Goal: Information Seeking & Learning: Learn about a topic

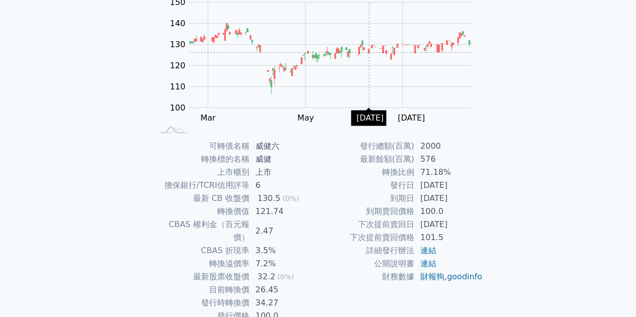
scroll to position [148, 0]
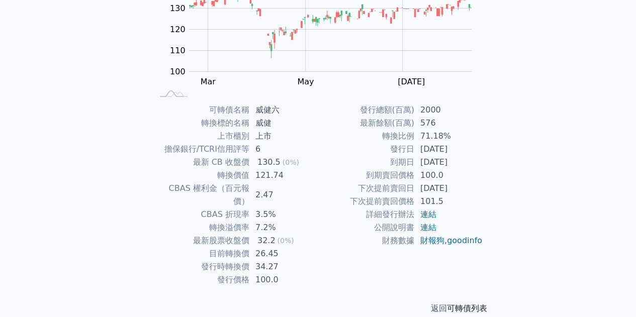
click at [457, 304] on link "可轉債列表" at bounding box center [467, 309] width 40 height 10
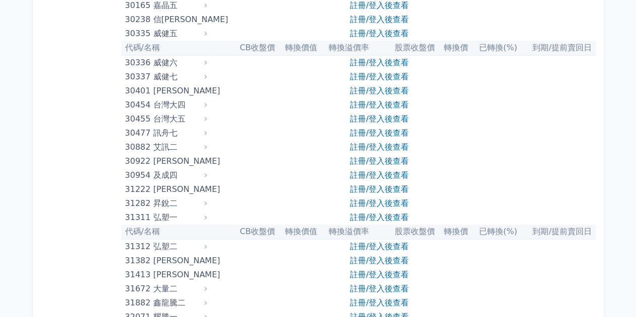
scroll to position [1508, 0]
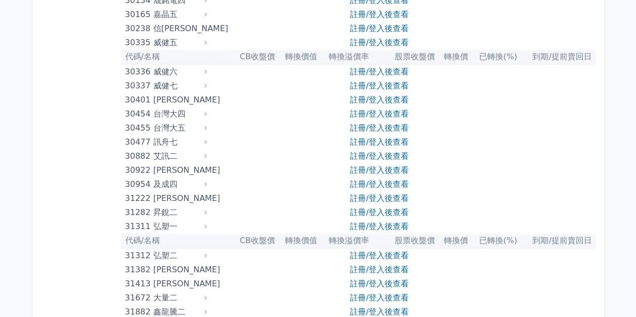
click at [151, 85] on div "30337" at bounding box center [138, 86] width 26 height 14
click at [170, 85] on div "威健七" at bounding box center [178, 86] width 51 height 14
click at [386, 87] on link "註冊/登入後查看" at bounding box center [379, 86] width 59 height 10
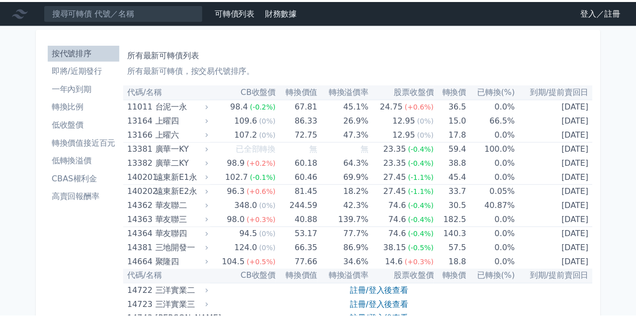
scroll to position [1508, 0]
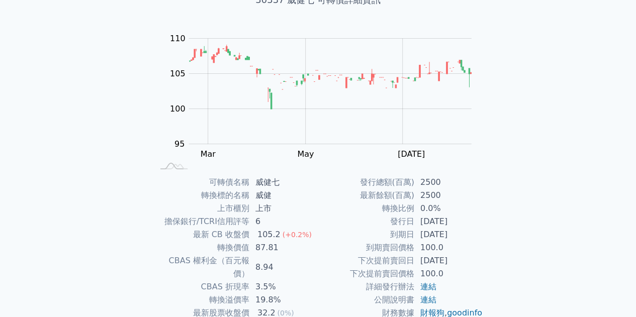
scroll to position [148, 0]
